Goal: Transaction & Acquisition: Obtain resource

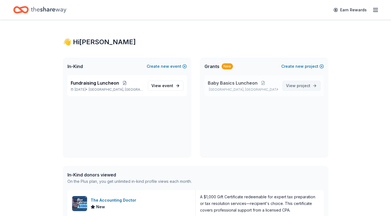
click at [305, 87] on span "project" at bounding box center [304, 85] width 14 height 5
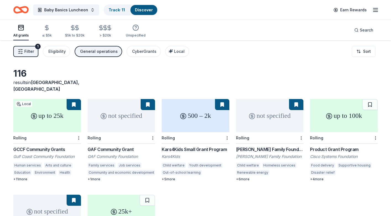
click at [222, 99] on button at bounding box center [222, 104] width 14 height 11
click at [198, 113] on div "500 – 2k" at bounding box center [196, 115] width 68 height 33
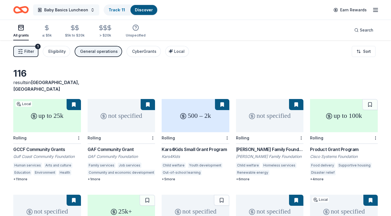
click at [66, 9] on span "Baby Basics Luncheon" at bounding box center [66, 10] width 44 height 7
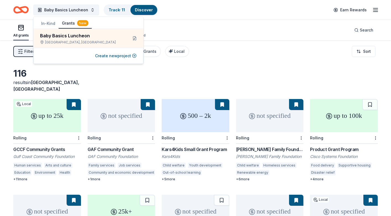
click at [199, 59] on div "Filter 1 Eligibility General operations CyberGrants Local Sort" at bounding box center [195, 51] width 391 height 22
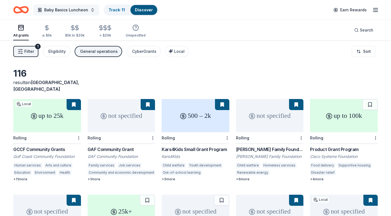
click at [58, 8] on span "Baby Basics Luncheon" at bounding box center [66, 10] width 44 height 7
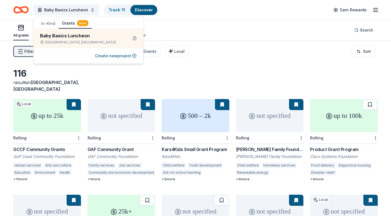
click at [49, 22] on button "In-Kind" at bounding box center [48, 24] width 21 height 10
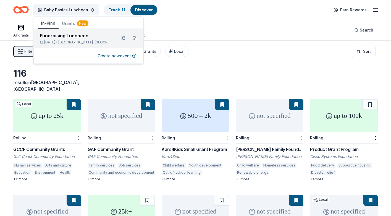
click at [58, 37] on div "Fundraising Luncheon" at bounding box center [76, 35] width 72 height 7
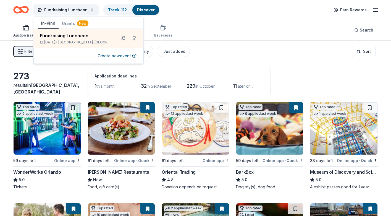
click at [104, 86] on span "this month" at bounding box center [106, 86] width 18 height 5
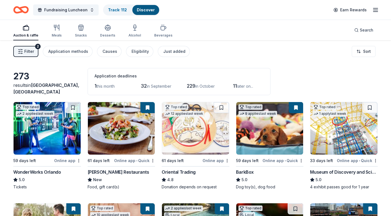
click at [104, 86] on span "this month" at bounding box center [106, 86] width 18 height 5
click at [95, 86] on span "1" at bounding box center [96, 86] width 2 height 6
click at [175, 52] on div "Just added" at bounding box center [175, 51] width 22 height 7
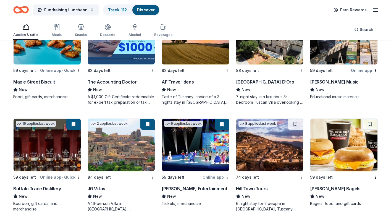
scroll to position [204, 0]
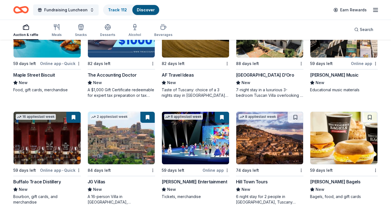
drag, startPoint x: 195, startPoint y: 23, endPoint x: 199, endPoint y: -2, distance: 25.6
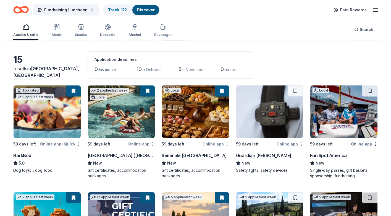
scroll to position [0, 0]
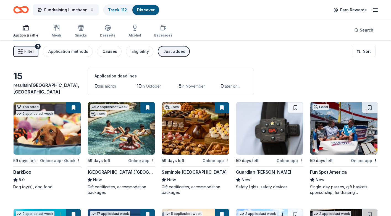
click at [105, 53] on div "Causes" at bounding box center [110, 51] width 15 height 7
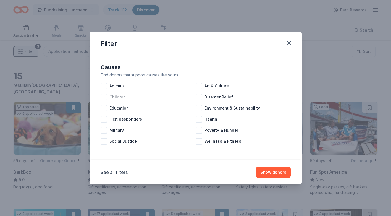
click at [104, 97] on div at bounding box center [104, 97] width 7 height 7
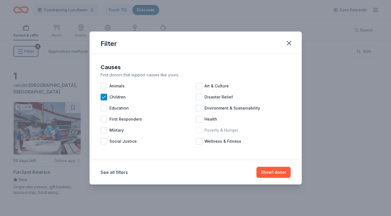
click at [199, 129] on div at bounding box center [199, 130] width 7 height 7
click at [199, 119] on div at bounding box center [199, 119] width 7 height 7
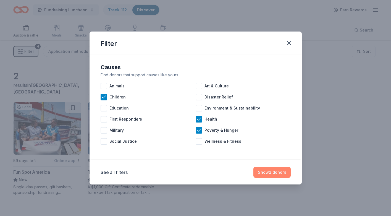
click at [269, 173] on button "Show 2 donors" at bounding box center [272, 172] width 37 height 11
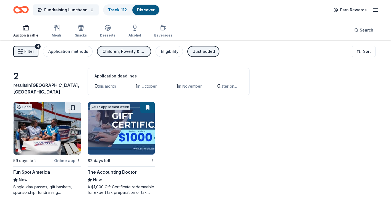
click at [55, 145] on img at bounding box center [47, 128] width 67 height 53
click at [115, 11] on link "Track · 113" at bounding box center [117, 9] width 19 height 5
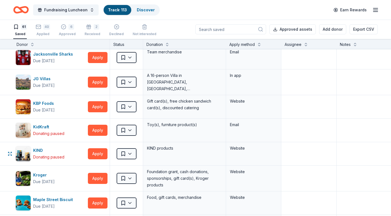
scroll to position [522, 0]
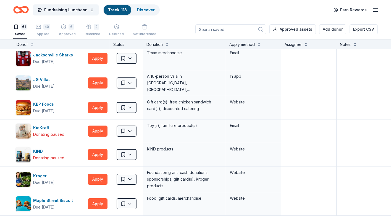
click at [234, 31] on input at bounding box center [231, 29] width 71 height 10
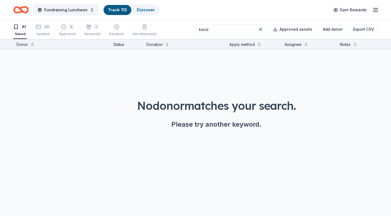
scroll to position [0, 0]
type input "kendra scott"
click at [147, 10] on link "Discover" at bounding box center [146, 9] width 18 height 5
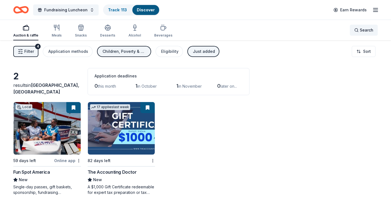
click at [357, 30] on div "Search" at bounding box center [364, 30] width 19 height 7
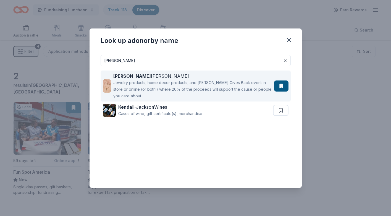
type input "kendra"
click at [281, 86] on button at bounding box center [281, 86] width 14 height 11
click at [247, 86] on div "Jewelry products, home decor products, and Kendra Gives Back event in-store or …" at bounding box center [192, 89] width 159 height 20
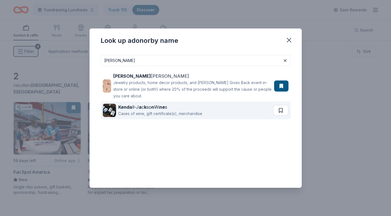
click at [281, 110] on button at bounding box center [280, 110] width 15 height 11
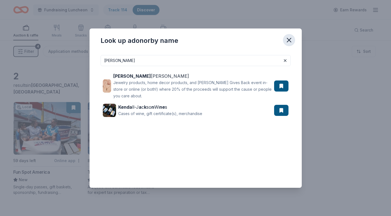
click at [289, 40] on icon "button" at bounding box center [289, 40] width 4 height 4
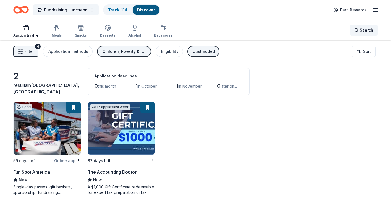
click at [357, 29] on div "Search" at bounding box center [364, 30] width 19 height 7
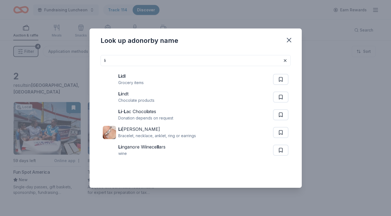
type input "l"
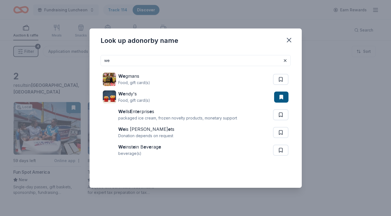
type input "w"
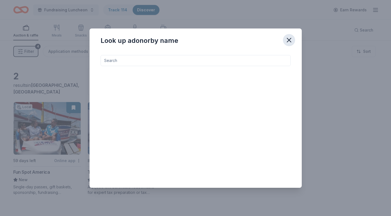
click at [288, 39] on icon "button" at bounding box center [290, 40] width 8 height 8
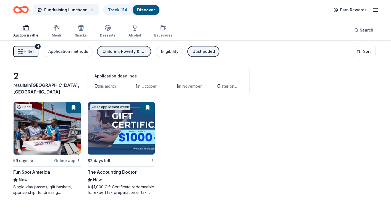
click at [27, 28] on icon "button" at bounding box center [26, 27] width 7 height 7
click at [113, 11] on link "Track · 114" at bounding box center [117, 9] width 19 height 5
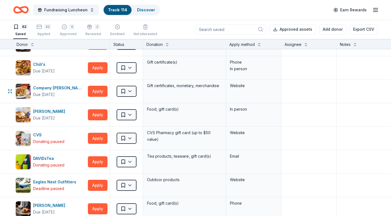
scroll to position [186, 0]
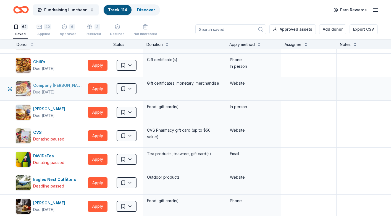
click at [61, 85] on div "Company [PERSON_NAME]" at bounding box center [59, 85] width 53 height 7
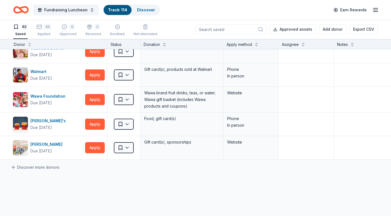
scroll to position [1361, 1]
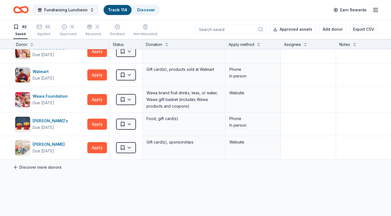
click at [33, 168] on link "Discover more donors" at bounding box center [37, 167] width 49 height 7
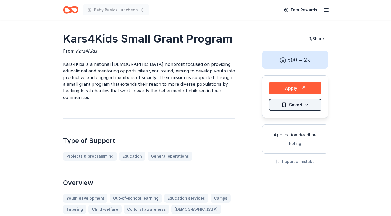
click at [293, 104] on html "Baby Basics Luncheon Earn Rewards Kars4Kids Small Grant Program From Kars4Kids …" at bounding box center [195, 108] width 391 height 216
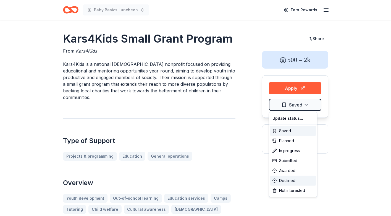
click at [288, 180] on div "Declined" at bounding box center [294, 181] width 46 height 10
click at [243, 124] on html "Baby Basics Luncheon Earn Rewards Kars4Kids Small Grant Program From Kars4Kids …" at bounding box center [195, 108] width 391 height 216
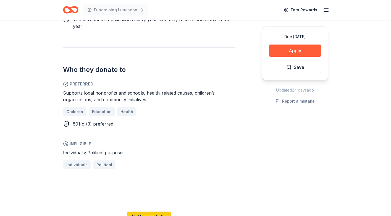
scroll to position [311, 0]
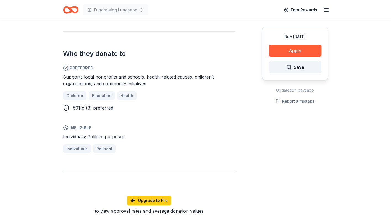
click at [289, 68] on span "Save" at bounding box center [295, 67] width 18 height 7
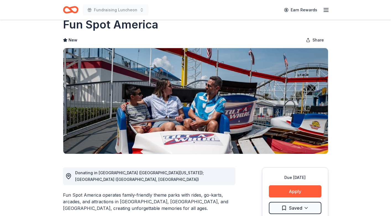
scroll to position [0, 0]
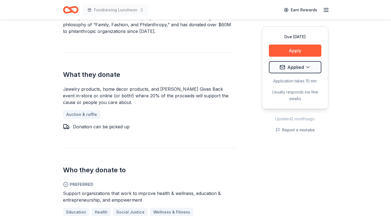
scroll to position [216, 0]
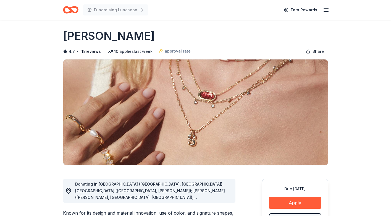
scroll to position [0, 0]
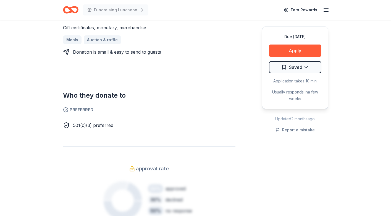
scroll to position [246, 0]
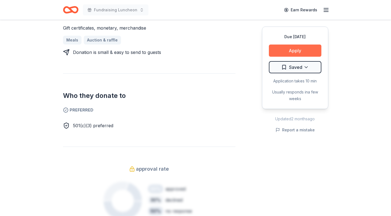
click at [285, 52] on button "Apply" at bounding box center [295, 51] width 53 height 12
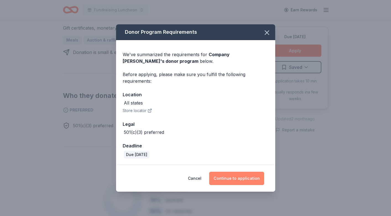
click at [226, 179] on button "Continue to application" at bounding box center [236, 178] width 55 height 13
